Goal: Task Accomplishment & Management: Complete application form

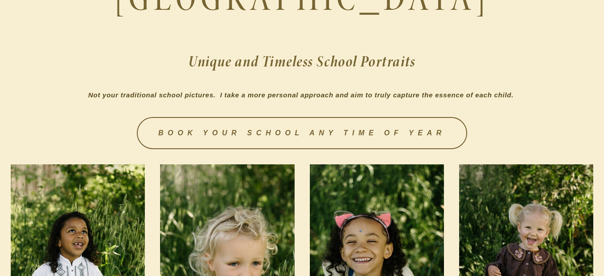
scroll to position [268, 0]
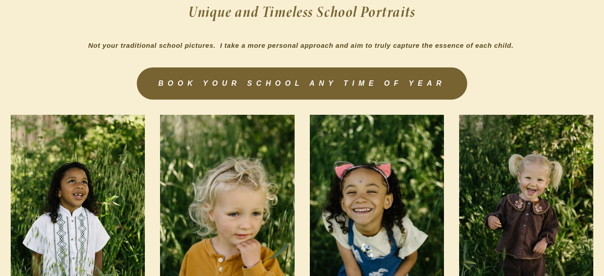
click at [337, 82] on link "BOOK YOUR SCHOOL ANY TIME OF YEAR" at bounding box center [302, 83] width 330 height 32
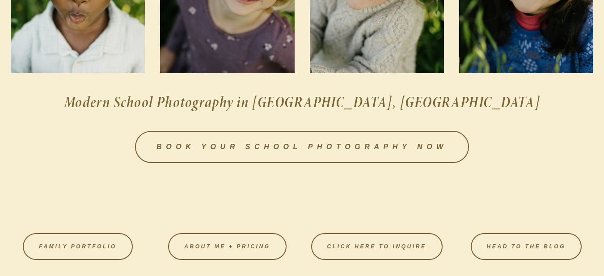
scroll to position [1296, 0]
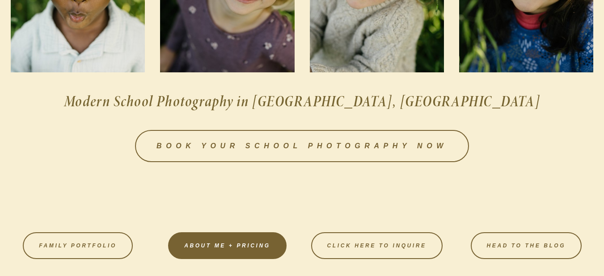
click at [236, 244] on link "About Me + Pricing" at bounding box center [227, 245] width 118 height 27
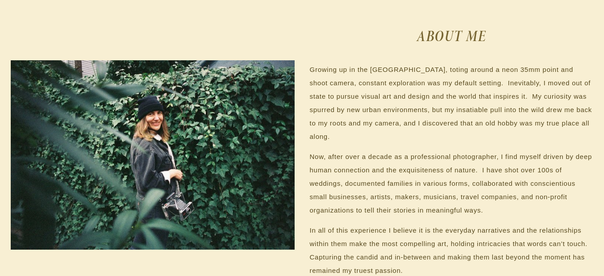
scroll to position [715, 0]
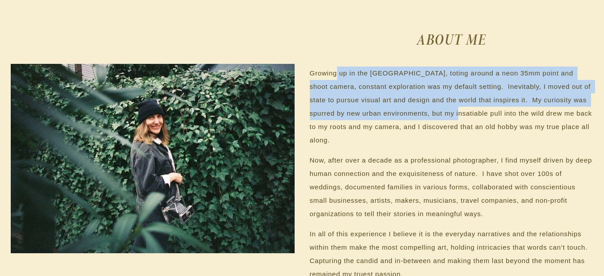
drag, startPoint x: 336, startPoint y: 76, endPoint x: 461, endPoint y: 122, distance: 132.9
click at [458, 118] on p "Growing up in the Pacific Northwest, toting around a neon 35mm point and shoot …" at bounding box center [452, 107] width 284 height 80
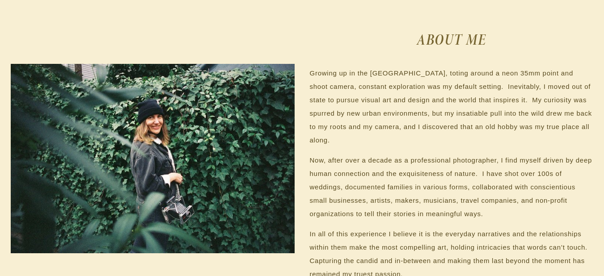
click at [478, 128] on p "Growing up in the Pacific Northwest, toting around a neon 35mm point and shoot …" at bounding box center [452, 107] width 284 height 80
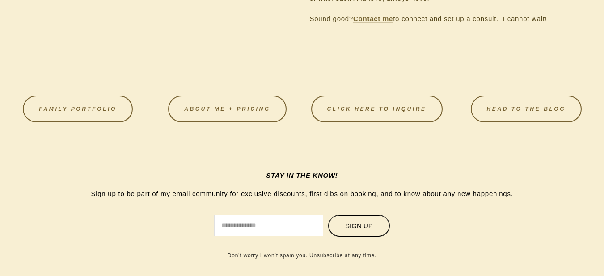
scroll to position [1117, 0]
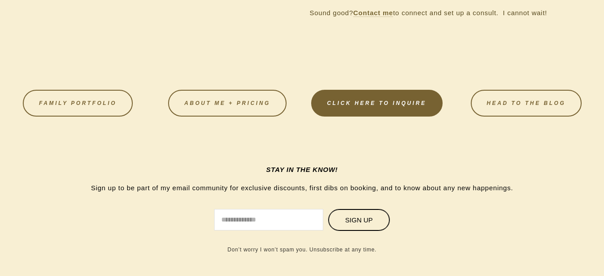
click at [404, 111] on link "CLICK HERE TO INQUIRE" at bounding box center [376, 103] width 131 height 27
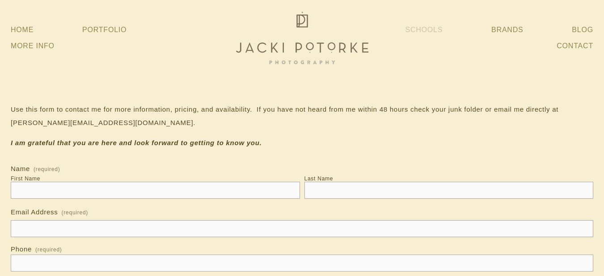
click at [426, 31] on link "Schools" at bounding box center [424, 30] width 38 height 16
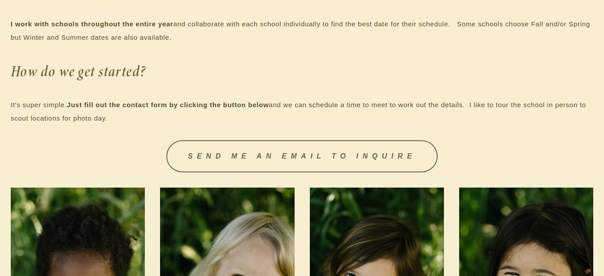
scroll to position [983, 0]
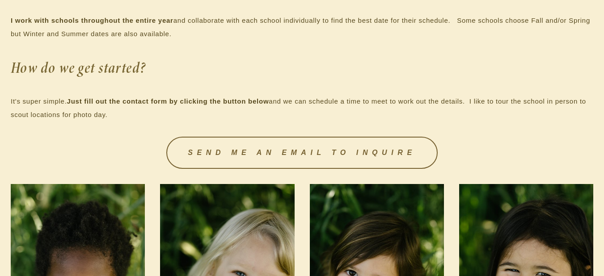
drag, startPoint x: 79, startPoint y: 100, endPoint x: 290, endPoint y: 113, distance: 211.8
click at [290, 113] on p "It's super simple. Just fill out the contact form by clicking the button below …" at bounding box center [302, 108] width 582 height 27
click at [308, 107] on p "It's super simple. Just fill out the contact form by clicking the button below …" at bounding box center [302, 108] width 582 height 27
drag, startPoint x: 280, startPoint y: 99, endPoint x: 462, endPoint y: 115, distance: 182.6
click at [461, 115] on p "It's super simple. Just fill out the contact form by clicking the button below …" at bounding box center [302, 108] width 582 height 27
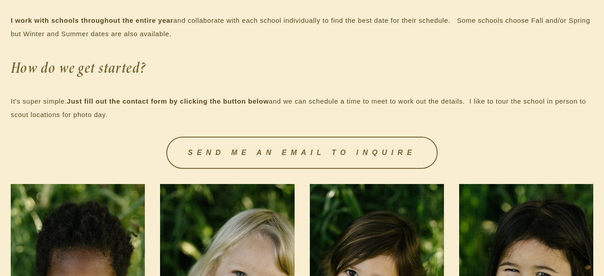
click at [486, 118] on p "It's super simple. Just fill out the contact form by clicking the button below …" at bounding box center [302, 108] width 582 height 27
drag, startPoint x: 465, startPoint y: 104, endPoint x: 531, endPoint y: 118, distance: 66.8
click at [531, 118] on p "It's super simple. Just fill out the contact form by clicking the button below …" at bounding box center [302, 108] width 582 height 27
click at [534, 119] on p "It's super simple. Just fill out the contact form by clicking the button below …" at bounding box center [302, 108] width 582 height 27
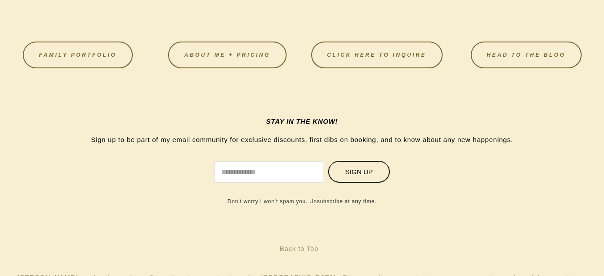
scroll to position [1449, 0]
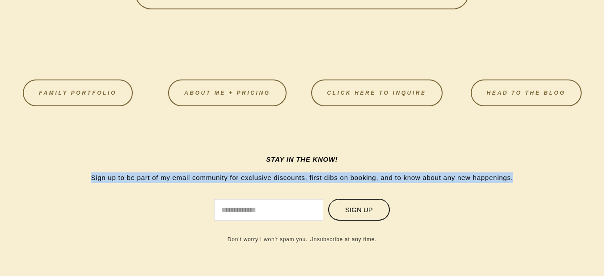
drag, startPoint x: 517, startPoint y: 178, endPoint x: 74, endPoint y: 179, distance: 443.4
click at [74, 179] on p "Sign up to be part of my email community for exclusive discounts, first dibs on…" at bounding box center [301, 178] width 457 height 11
click at [140, 175] on p "Sign up to be part of my email community for exclusive discounts, first dibs on…" at bounding box center [301, 178] width 457 height 11
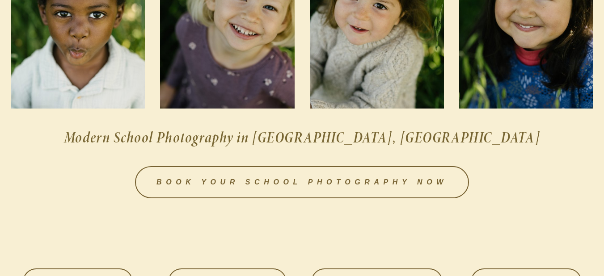
scroll to position [1270, 0]
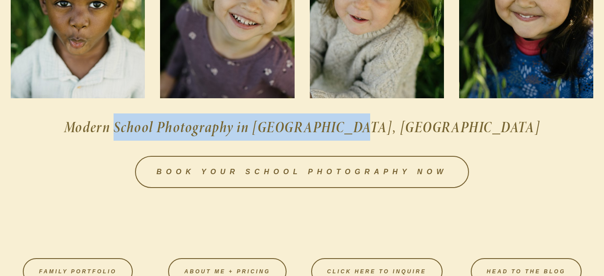
drag, startPoint x: 211, startPoint y: 129, endPoint x: 467, endPoint y: 139, distance: 256.7
click at [457, 139] on h2 "Modern School Photography in Sacramento, CA" at bounding box center [302, 127] width 582 height 27
click at [471, 139] on h2 "Modern School Photography in Sacramento, CA" at bounding box center [302, 127] width 582 height 27
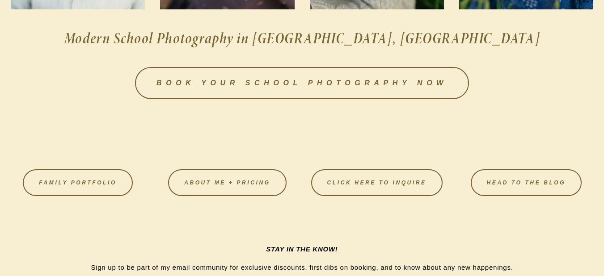
scroll to position [1360, 0]
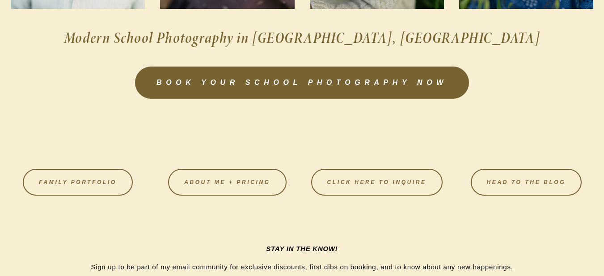
click at [349, 76] on link "Book your school photography now" at bounding box center [302, 83] width 334 height 32
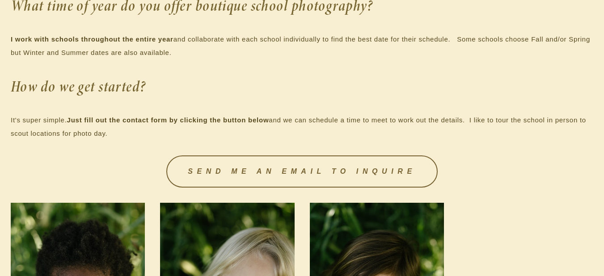
scroll to position [1073, 0]
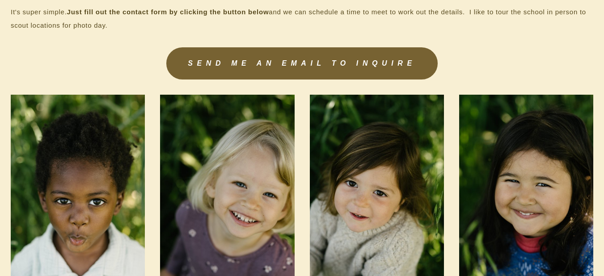
click at [346, 64] on link "SEND ME AN EMAIL TO INQUIRE" at bounding box center [301, 63] width 271 height 32
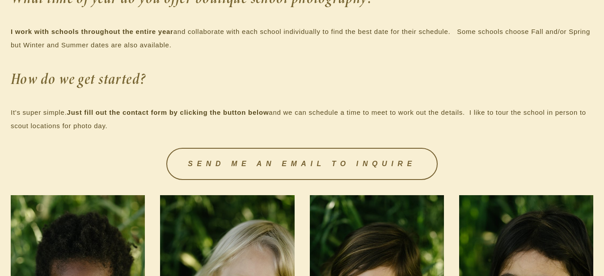
scroll to position [894, 0]
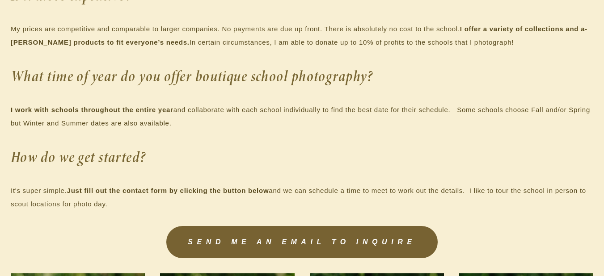
click at [328, 239] on link "SEND ME AN EMAIL TO INQUIRE" at bounding box center [301, 242] width 271 height 32
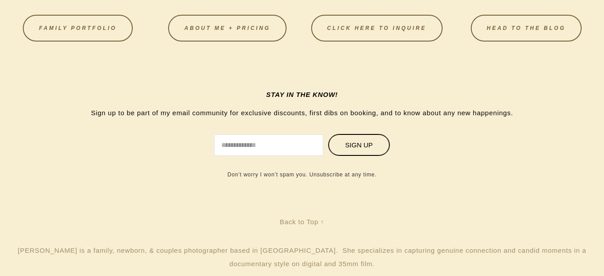
scroll to position [1520, 0]
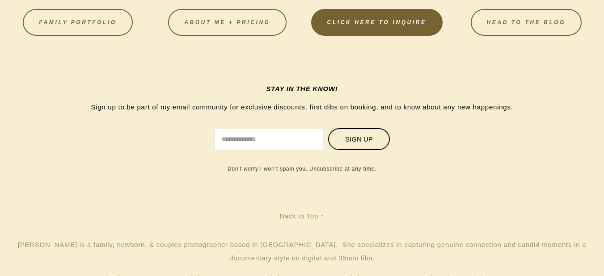
click at [386, 23] on link "CLICK HERE TO INQUIRE" at bounding box center [376, 22] width 131 height 27
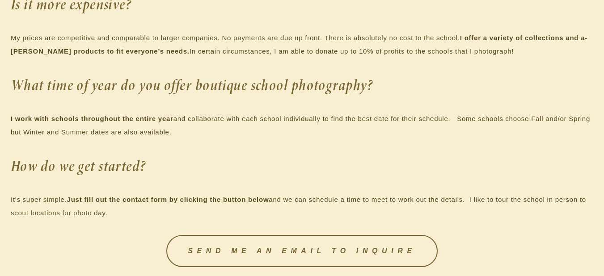
scroll to position [710, 0]
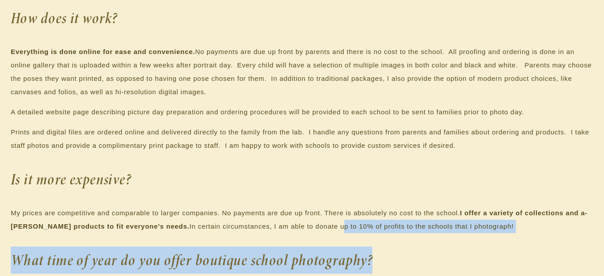
drag, startPoint x: 333, startPoint y: 227, endPoint x: 455, endPoint y: 236, distance: 121.9
click at [453, 236] on div "What is different about my school photography? Boutique school photography is a…" at bounding box center [302, 142] width 582 height 505
click at [472, 232] on p "My prices are competitive and comparable to larger companies. No payments are d…" at bounding box center [302, 219] width 582 height 27
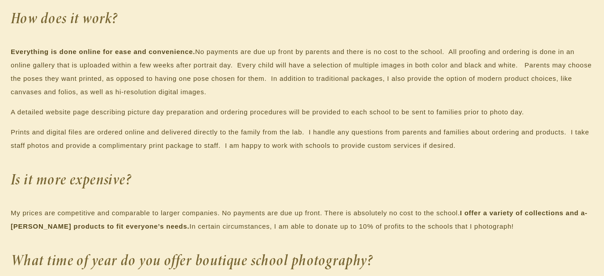
drag, startPoint x: 486, startPoint y: 224, endPoint x: 218, endPoint y: 216, distance: 267.8
click at [203, 213] on p "My prices are competitive and comparable to larger companies. No payments are d…" at bounding box center [302, 219] width 582 height 27
click at [247, 214] on p "My prices are competitive and comparable to larger companies. No payments are d…" at bounding box center [302, 219] width 582 height 27
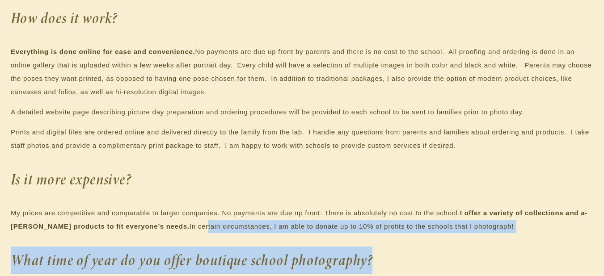
drag, startPoint x: 189, startPoint y: 222, endPoint x: 468, endPoint y: 240, distance: 280.3
click at [468, 239] on div "What is different about my school photography? Boutique school photography is a…" at bounding box center [302, 142] width 582 height 505
click at [496, 237] on div "What is different about my school photography? Boutique school photography is a…" at bounding box center [302, 142] width 582 height 505
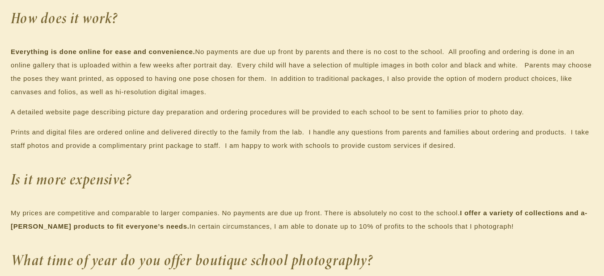
drag, startPoint x: 501, startPoint y: 226, endPoint x: 288, endPoint y: 213, distance: 213.1
click at [288, 213] on p "My prices are competitive and comparable to larger companies. No payments are d…" at bounding box center [302, 219] width 582 height 27
click at [386, 217] on p "My prices are competitive and comparable to larger companies. No payments are d…" at bounding box center [302, 219] width 582 height 27
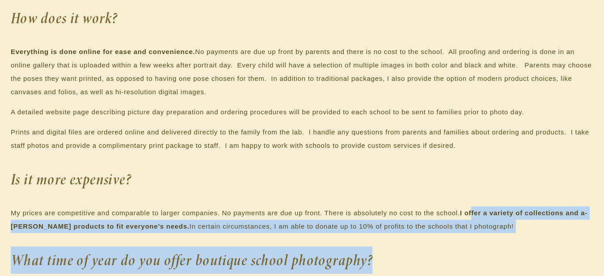
drag, startPoint x: 473, startPoint y: 210, endPoint x: 513, endPoint y: 242, distance: 51.5
click at [511, 238] on div "What is different about my school photography? Boutique school photography is a…" at bounding box center [302, 142] width 582 height 505
click at [514, 242] on div "What is different about my school photography? Boutique school photography is a…" at bounding box center [302, 142] width 582 height 505
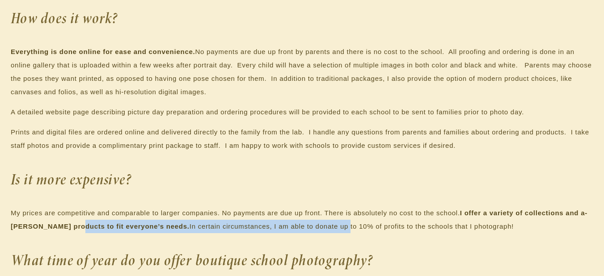
drag, startPoint x: 72, startPoint y: 226, endPoint x: 336, endPoint y: 235, distance: 264.7
click at [315, 230] on p "My prices are competitive and comparable to larger companies. No payments are d…" at bounding box center [302, 219] width 582 height 27
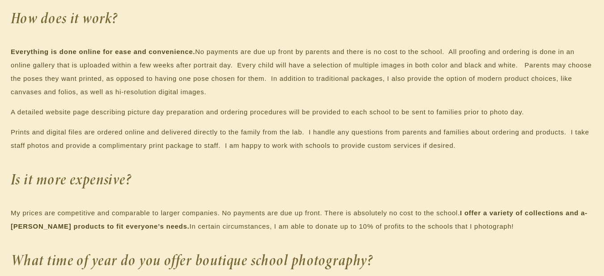
click at [355, 235] on div "What is different about my school photography? Boutique school photography is a…" at bounding box center [302, 142] width 582 height 505
drag, startPoint x: 236, startPoint y: 230, endPoint x: 356, endPoint y: 231, distance: 119.8
click at [355, 230] on p "My prices are competitive and comparable to larger companies. No payments are d…" at bounding box center [302, 219] width 582 height 27
click at [380, 237] on div "What is different about my school photography? Boutique school photography is a…" at bounding box center [302, 142] width 582 height 505
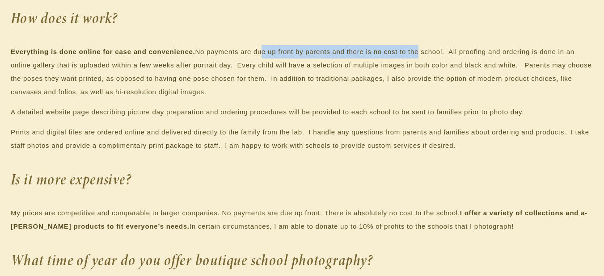
drag, startPoint x: 260, startPoint y: 52, endPoint x: 466, endPoint y: 62, distance: 206.3
click at [419, 58] on p "Everything is done online for ease and convenience. No payments are due up fron…" at bounding box center [302, 72] width 582 height 54
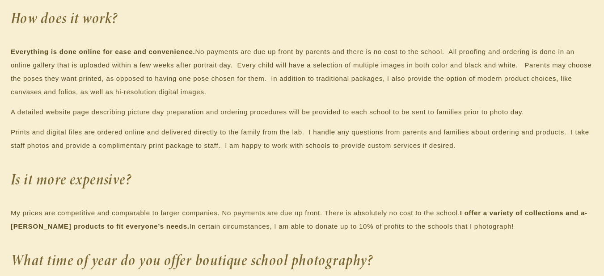
click at [489, 62] on p "Everything is done online for ease and convenience. No payments are due up fron…" at bounding box center [302, 72] width 582 height 54
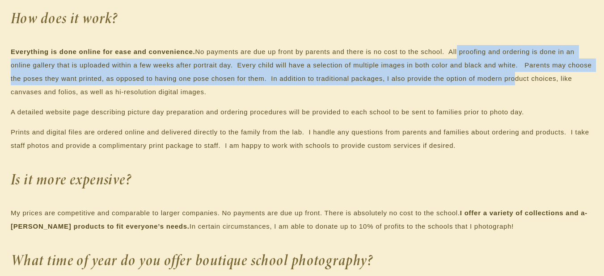
drag, startPoint x: 457, startPoint y: 51, endPoint x: 507, endPoint y: 84, distance: 60.2
click at [507, 84] on p "Everything is done online for ease and convenience. No payments are due up fron…" at bounding box center [302, 72] width 582 height 54
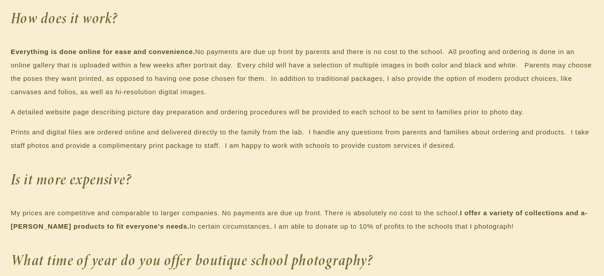
click at [421, 88] on p "Everything is done online for ease and convenience. No payments are due up fron…" at bounding box center [302, 72] width 582 height 54
drag, startPoint x: 17, startPoint y: 79, endPoint x: 279, endPoint y: 88, distance: 262.1
click at [255, 88] on p "Everything is done online for ease and convenience. No payments are due up fron…" at bounding box center [302, 72] width 582 height 54
click at [282, 86] on p "Everything is done online for ease and convenience. No payments are due up fron…" at bounding box center [302, 72] width 582 height 54
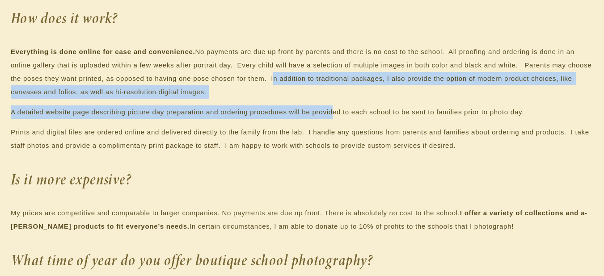
drag, startPoint x: 268, startPoint y: 77, endPoint x: 331, endPoint y: 105, distance: 68.7
click at [331, 105] on div "What is different about my school photography? Boutique school photography is a…" at bounding box center [302, 142] width 582 height 505
click at [327, 110] on p "A detailed website page describing picture day preparation and ordering procedu…" at bounding box center [302, 111] width 582 height 13
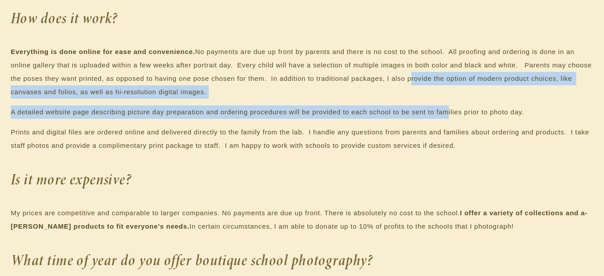
drag, startPoint x: 404, startPoint y: 80, endPoint x: 449, endPoint y: 106, distance: 52.1
click at [449, 106] on div "What is different about my school photography? Boutique school photography is a…" at bounding box center [302, 142] width 582 height 505
click at [372, 109] on p "A detailed website page describing picture day preparation and ordering procedu…" at bounding box center [302, 111] width 582 height 13
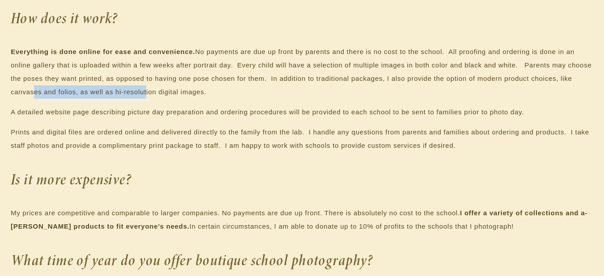
drag, startPoint x: 25, startPoint y: 87, endPoint x: 141, endPoint y: 94, distance: 115.5
click at [140, 94] on p "Everything is done online for ease and convenience. No payments are due up fron…" at bounding box center [302, 72] width 582 height 54
click at [198, 97] on p "Everything is done online for ease and convenience. No payments are due up fron…" at bounding box center [302, 72] width 582 height 54
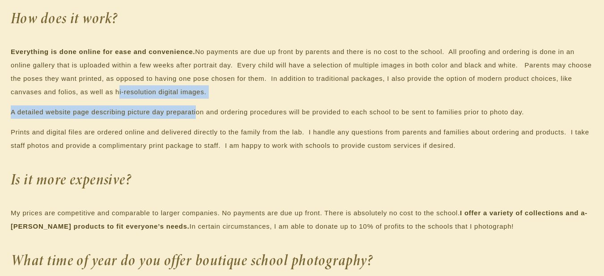
drag, startPoint x: 113, startPoint y: 90, endPoint x: 195, endPoint y: 108, distance: 84.6
click at [195, 107] on div "What is different about my school photography? Boutique school photography is a…" at bounding box center [302, 142] width 582 height 505
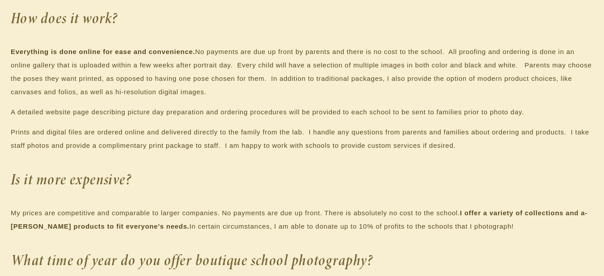
click at [211, 117] on p "A detailed website page describing picture day preparation and ordering procedu…" at bounding box center [302, 111] width 582 height 13
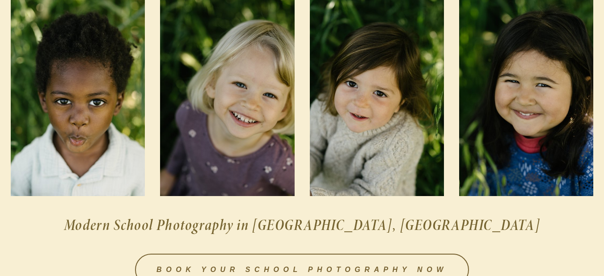
scroll to position [1157, 0]
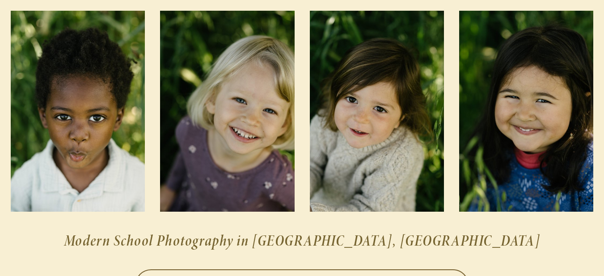
click at [33, 230] on h2 "Modern School Photography in Sacramento, CA" at bounding box center [302, 240] width 582 height 27
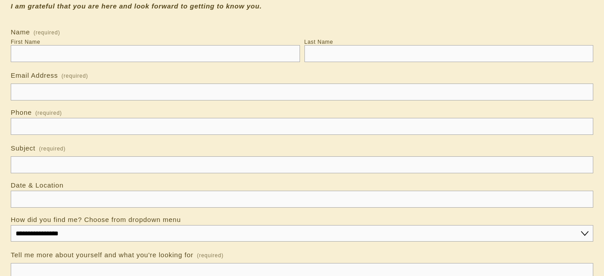
scroll to position [134, 0]
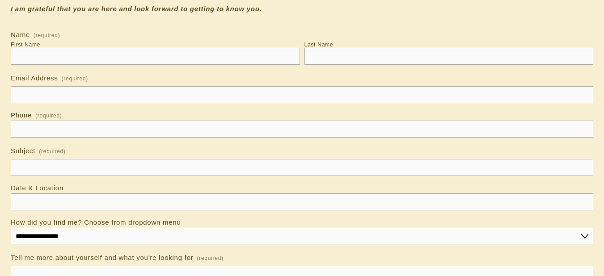
click at [143, 238] on select "**********" at bounding box center [302, 236] width 582 height 17
click at [66, 91] on input "Email Address (required)" at bounding box center [302, 94] width 582 height 17
click at [24, 133] on input "text" at bounding box center [302, 129] width 582 height 17
click at [21, 172] on input "Subject (required)" at bounding box center [302, 167] width 582 height 17
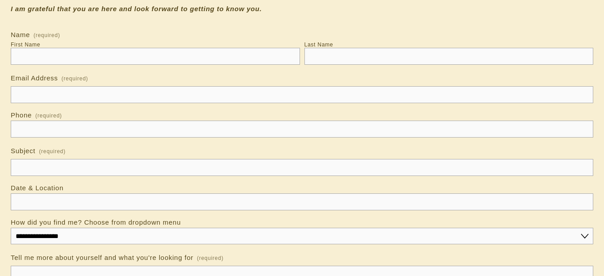
click at [105, 202] on input "Date & Location" at bounding box center [302, 202] width 582 height 17
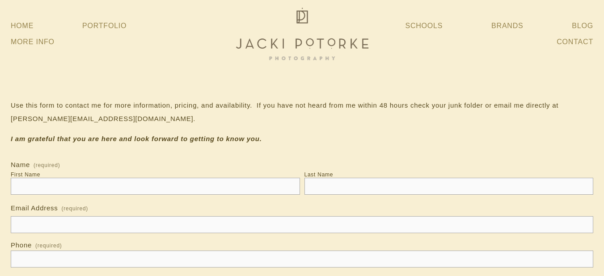
scroll to position [0, 0]
